Goal: Transaction & Acquisition: Purchase product/service

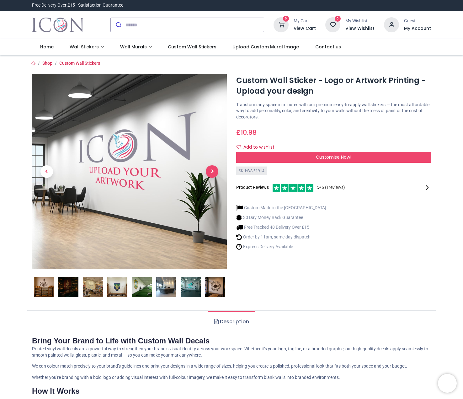
click at [215, 169] on span "Next" at bounding box center [212, 171] width 13 height 13
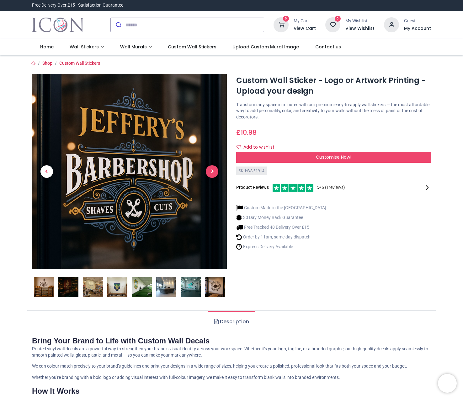
click at [215, 169] on span "Next" at bounding box center [212, 171] width 13 height 13
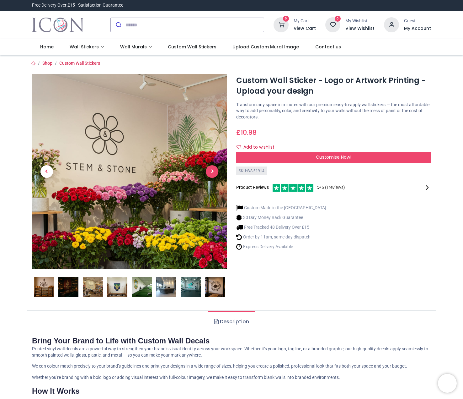
click at [213, 171] on span "Next" at bounding box center [212, 171] width 13 height 13
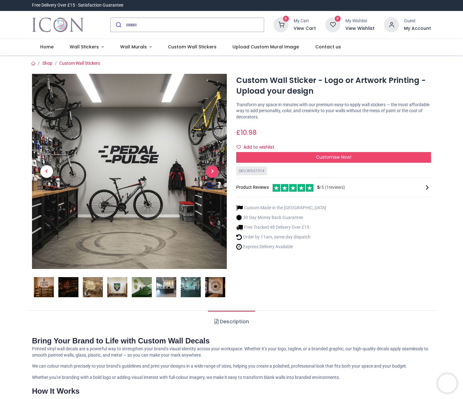
click at [213, 171] on span "Next" at bounding box center [212, 171] width 13 height 13
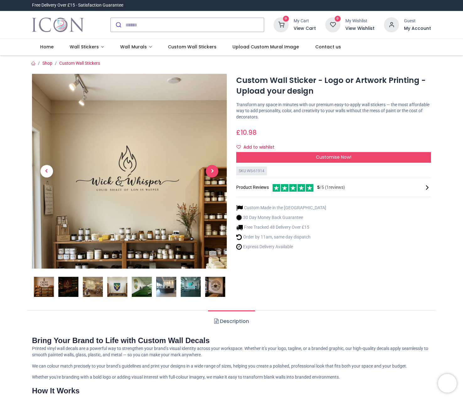
click at [213, 171] on span "Next" at bounding box center [212, 171] width 13 height 13
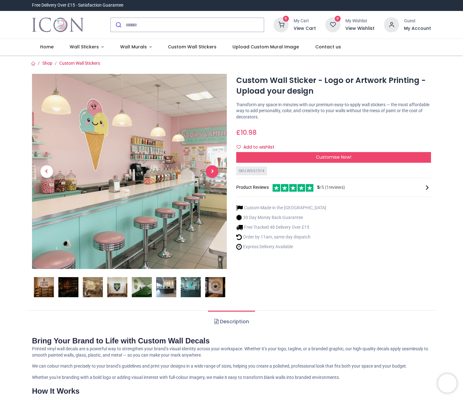
click at [213, 171] on span "Next" at bounding box center [212, 171] width 13 height 13
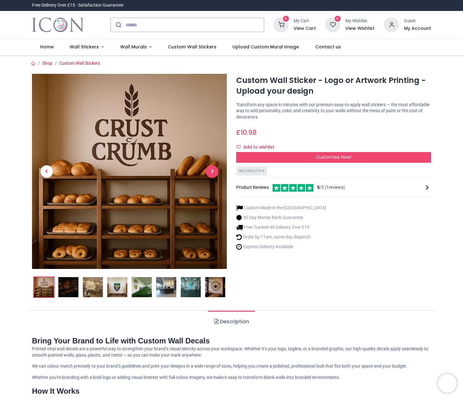
click at [213, 171] on span "Next" at bounding box center [212, 171] width 13 height 13
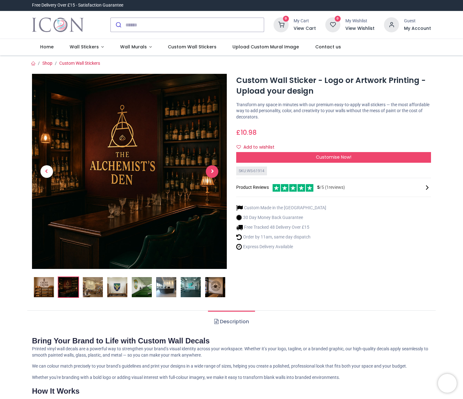
click at [212, 170] on span "Next" at bounding box center [212, 171] width 13 height 13
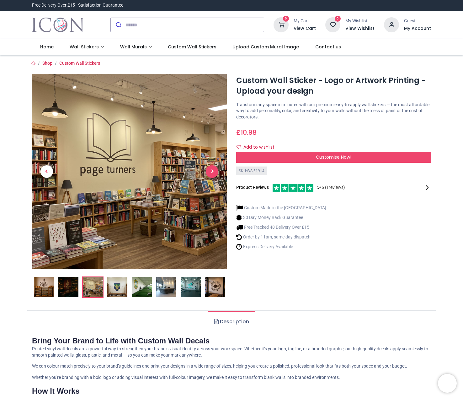
click at [212, 170] on span "Next" at bounding box center [212, 171] width 13 height 13
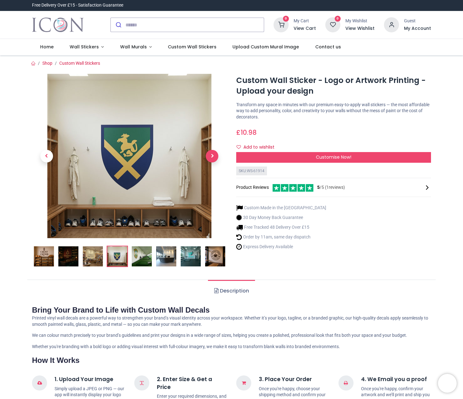
click at [212, 170] on link at bounding box center [212, 156] width 29 height 115
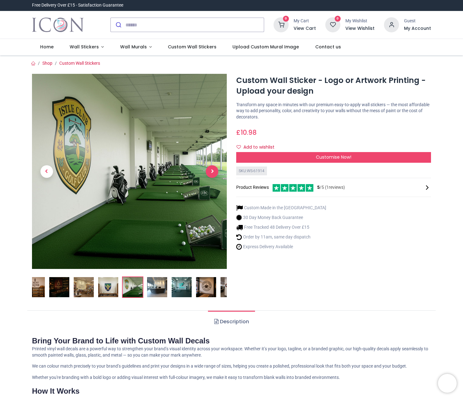
click at [212, 170] on span "Next" at bounding box center [212, 171] width 13 height 13
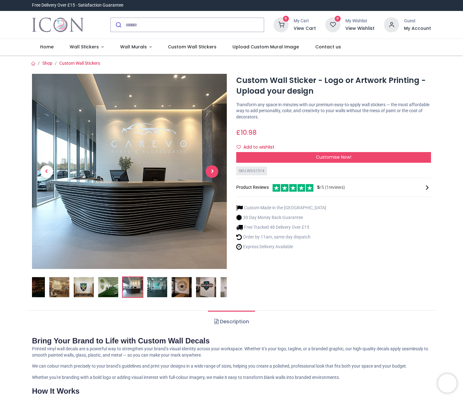
click at [211, 170] on span "Next" at bounding box center [212, 171] width 13 height 13
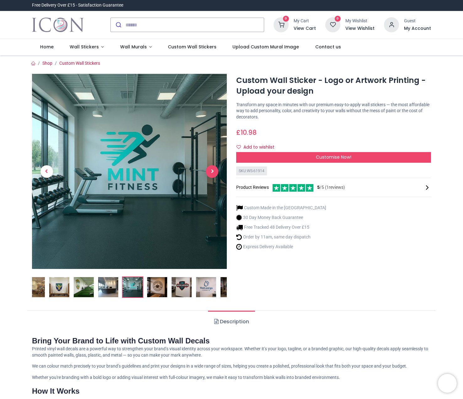
click at [211, 170] on span "Next" at bounding box center [212, 171] width 13 height 13
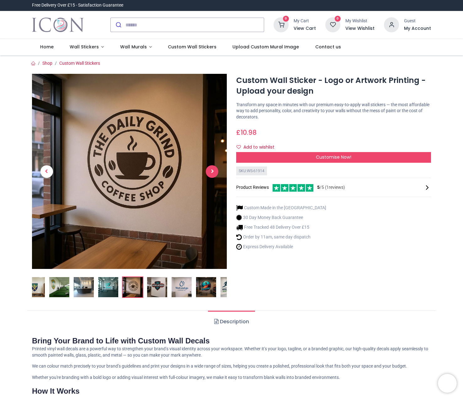
click at [211, 170] on span "Next" at bounding box center [212, 171] width 13 height 13
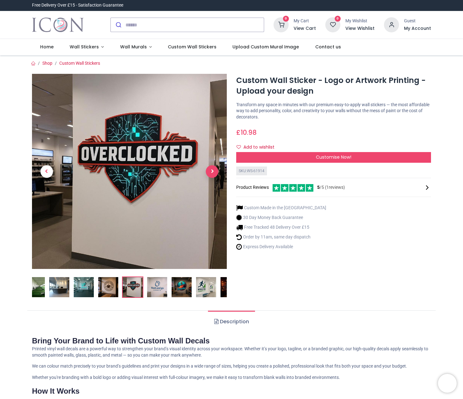
click at [211, 170] on span "Next" at bounding box center [212, 171] width 13 height 13
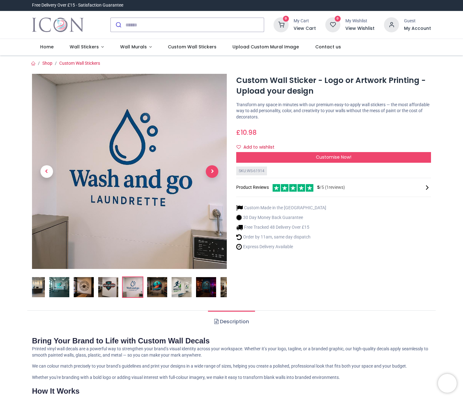
click at [211, 170] on span "Next" at bounding box center [212, 171] width 13 height 13
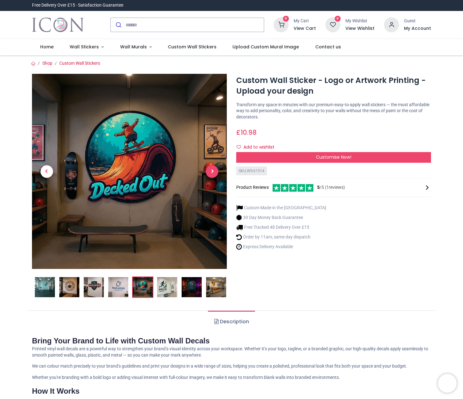
click at [211, 170] on span "Next" at bounding box center [212, 171] width 13 height 13
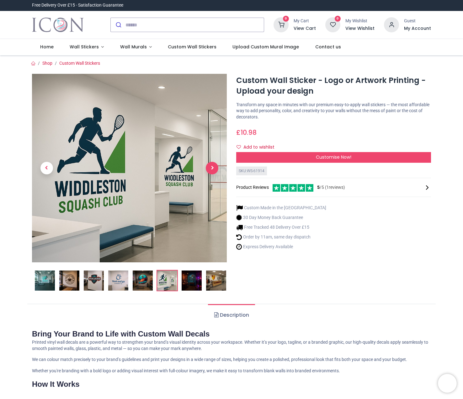
click at [211, 170] on span "Next" at bounding box center [212, 168] width 13 height 13
